Goal: Information Seeking & Learning: Learn about a topic

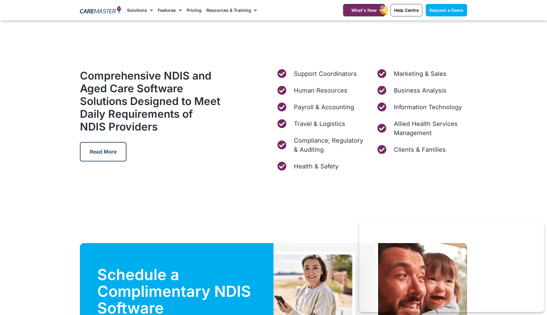
scroll to position [1846, 0]
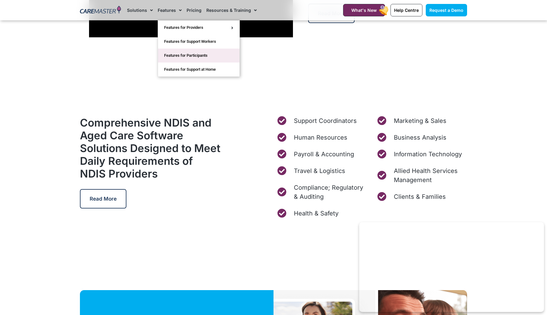
click at [185, 55] on link "Features for Participants" at bounding box center [198, 56] width 81 height 14
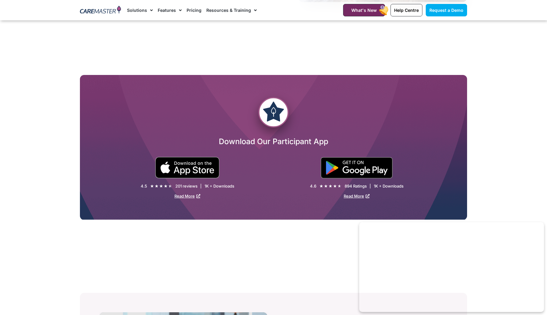
scroll to position [1042, 0]
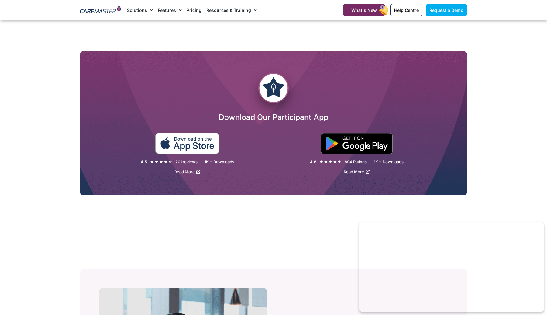
click at [217, 134] on img at bounding box center [187, 144] width 65 height 22
